Goal: Information Seeking & Learning: Learn about a topic

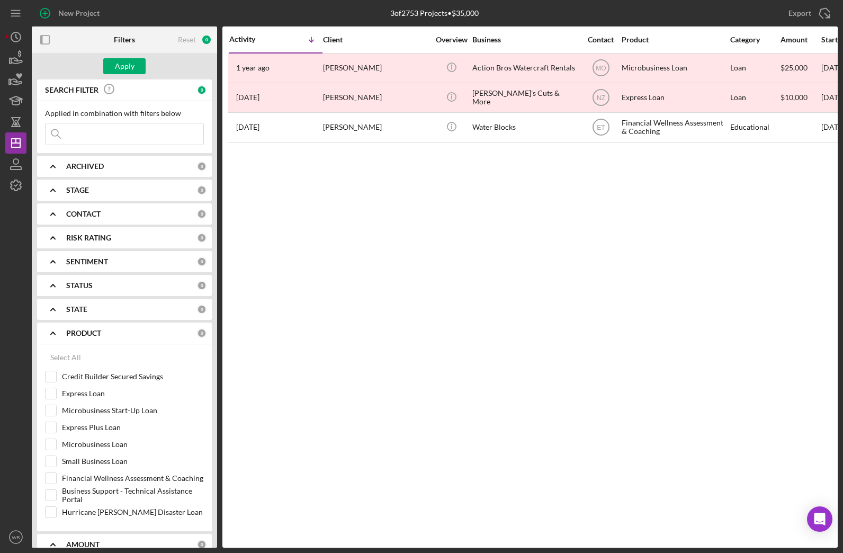
click at [96, 130] on input at bounding box center [125, 133] width 158 height 21
click at [126, 66] on div "Apply" at bounding box center [125, 66] width 20 height 16
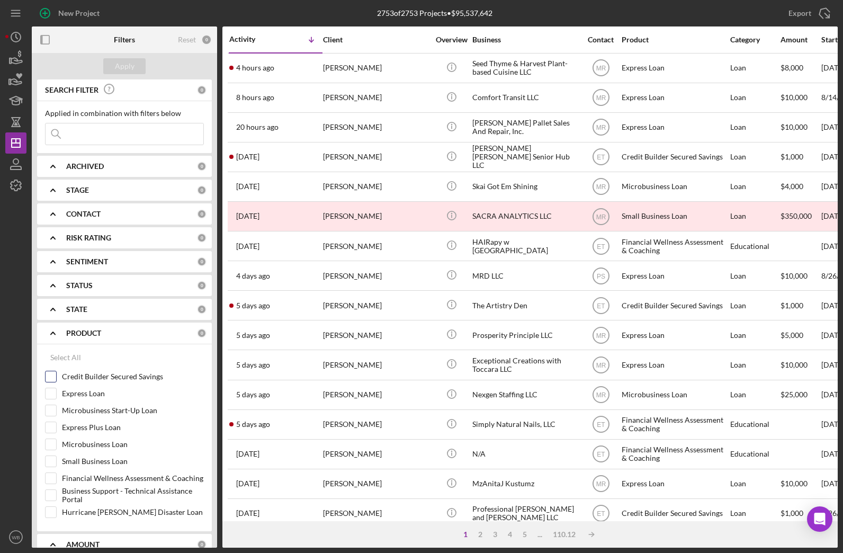
click at [48, 378] on input "Credit Builder Secured Savings" at bounding box center [51, 376] width 11 height 11
click at [119, 71] on div "Apply" at bounding box center [125, 66] width 20 height 16
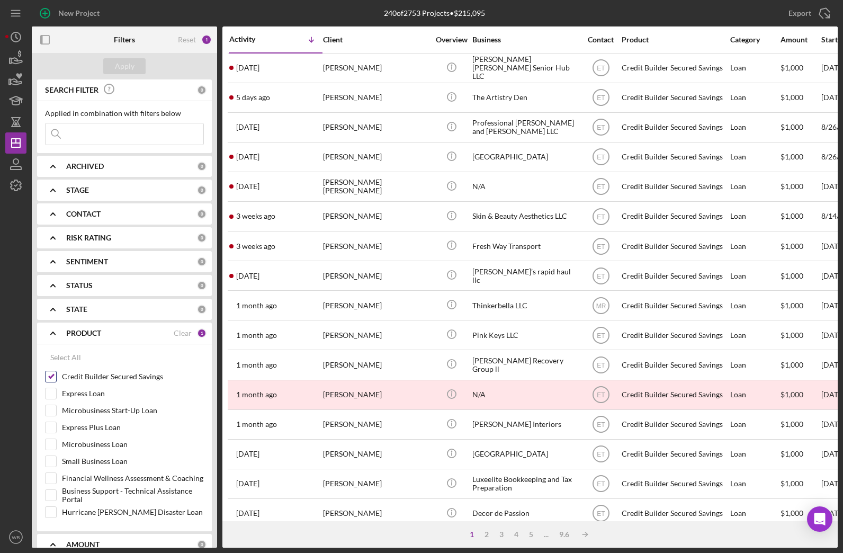
click at [52, 378] on input "Credit Builder Secured Savings" at bounding box center [51, 376] width 11 height 11
checkbox input "false"
click at [190, 39] on div "Reset" at bounding box center [187, 39] width 18 height 8
click at [190, 42] on div "Reset" at bounding box center [187, 39] width 18 height 8
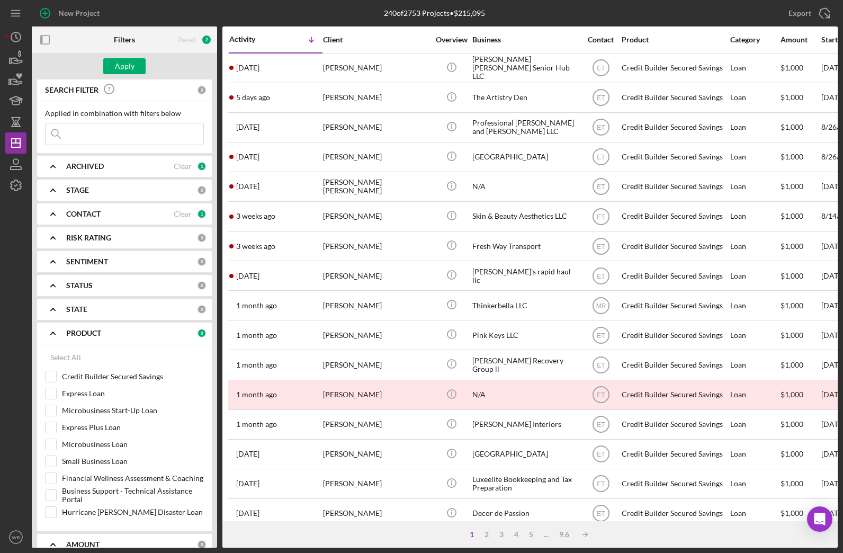
click at [207, 38] on div "2" at bounding box center [206, 39] width 11 height 11
click at [144, 212] on div "CONTACT" at bounding box center [119, 214] width 107 height 8
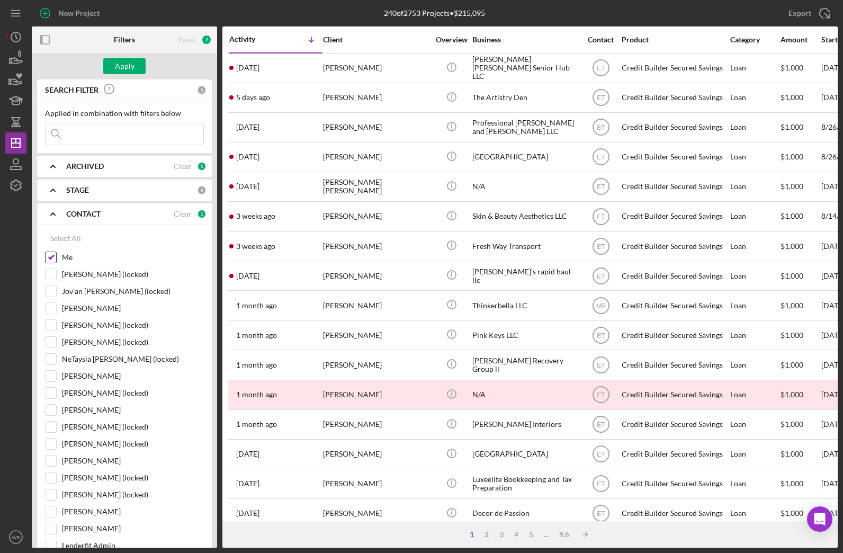
click at [50, 257] on input "Me" at bounding box center [51, 257] width 11 height 11
checkbox input "false"
click at [183, 166] on div "Clear" at bounding box center [183, 166] width 18 height 8
